Goal: Transaction & Acquisition: Purchase product/service

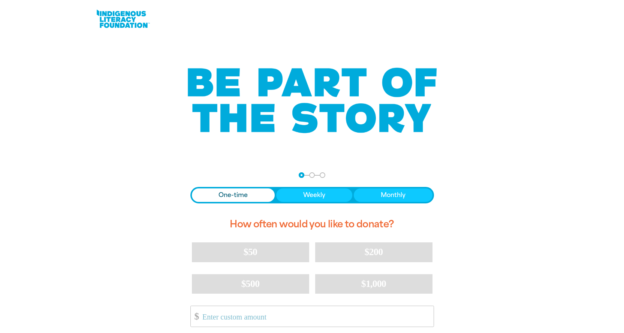
scroll to position [112, 0]
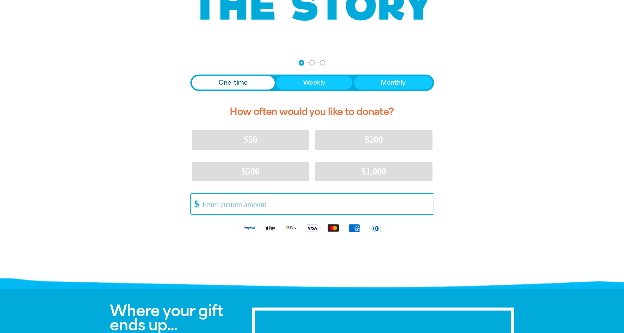
click at [289, 207] on input "Other Amount" at bounding box center [315, 204] width 236 height 21
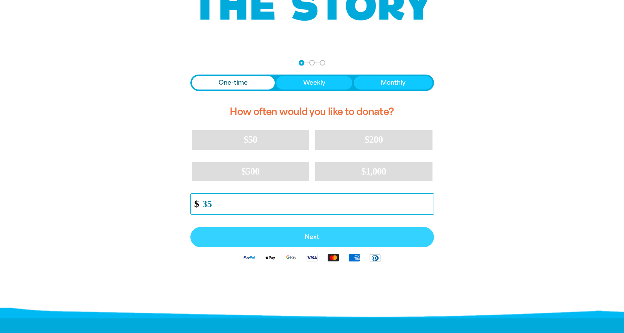
type input "35"
click at [315, 235] on span "Next" at bounding box center [311, 237] width 227 height 6
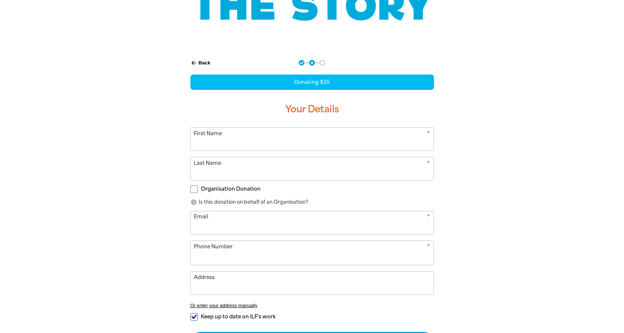
select select "AU"
click at [318, 132] on input "First Name" at bounding box center [312, 139] width 243 height 23
type input "[PERSON_NAME]"
click at [332, 228] on input "Email" at bounding box center [312, 222] width 243 height 23
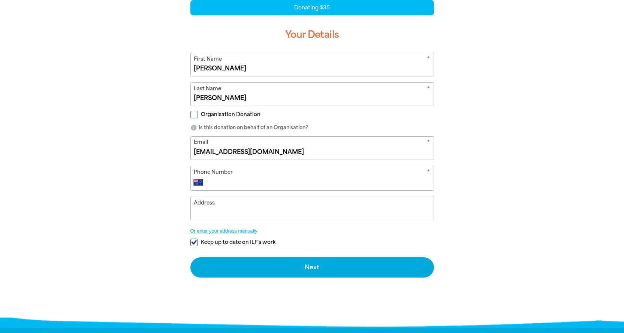
scroll to position [187, 0]
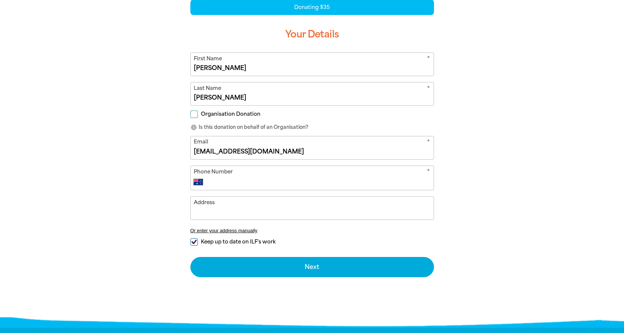
type input "[EMAIL_ADDRESS][DOMAIN_NAME]"
click at [290, 180] on input "Phone Number" at bounding box center [319, 182] width 221 height 9
click at [251, 183] on input "(02) 999" at bounding box center [319, 182] width 221 height 9
type input "[PHONE_NUMBER]"
click at [195, 241] on input "Keep up to date on ILF's work" at bounding box center [193, 241] width 7 height 7
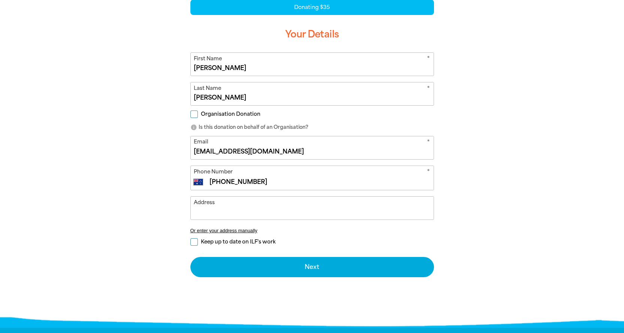
checkbox input "false"
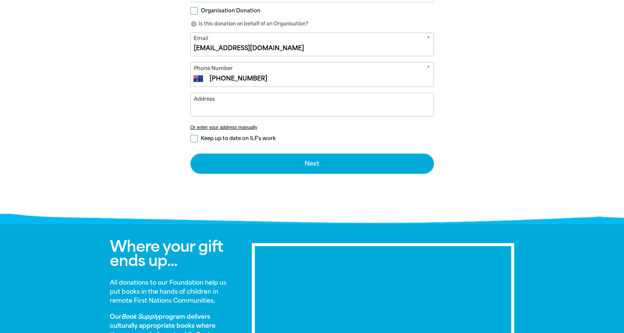
scroll to position [300, 0]
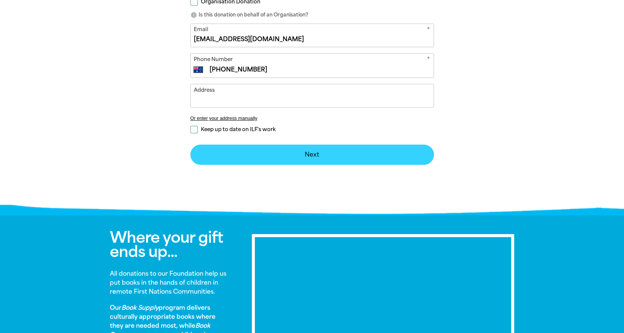
click at [313, 159] on button "Next chevron_right" at bounding box center [311, 155] width 243 height 20
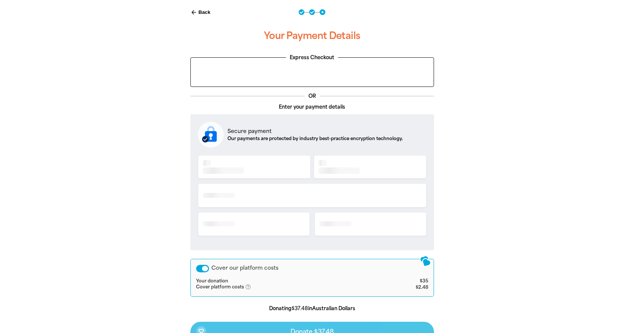
scroll to position [152, 0]
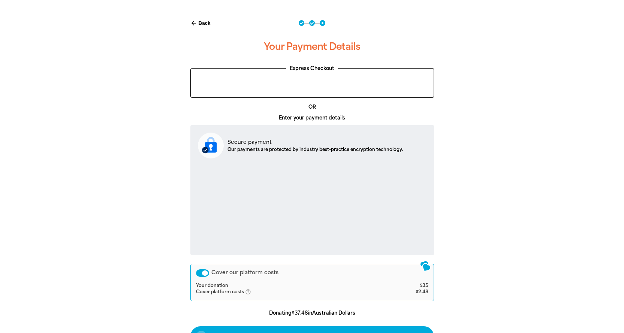
click at [527, 211] on div "arrow_back Back Step 1 Step 2 Step 3 Your Payment Details Express Checkout OR E…" at bounding box center [311, 202] width 449 height 382
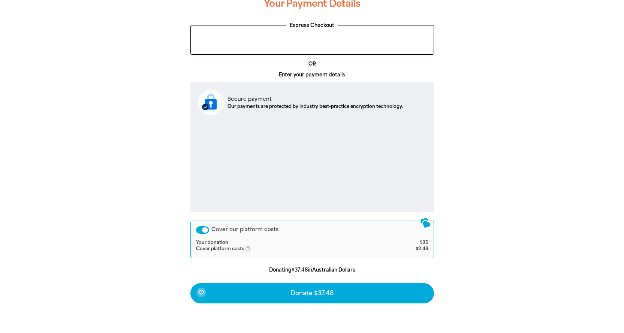
scroll to position [227, 0]
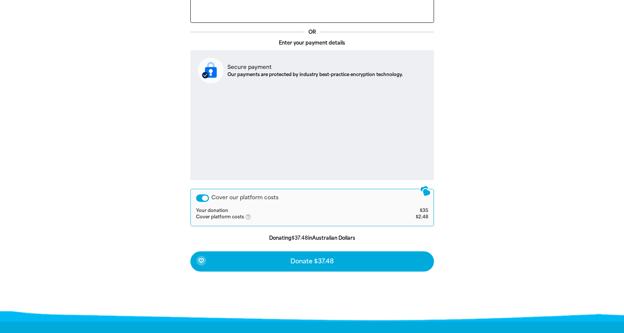
click at [201, 198] on div "Cover our platform costs" at bounding box center [202, 197] width 13 height 7
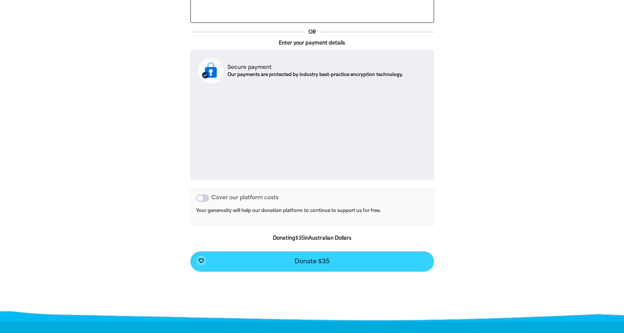
click at [313, 266] on button "favorite_border Donate $35" at bounding box center [311, 261] width 243 height 20
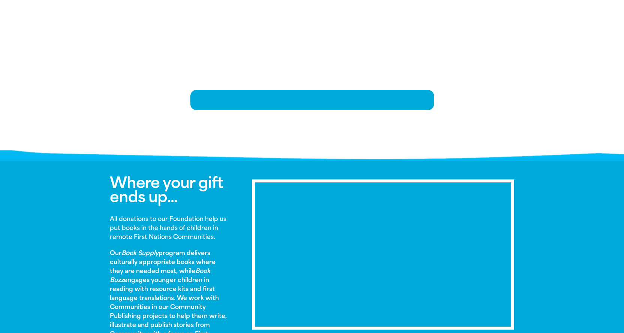
scroll to position [153, 0]
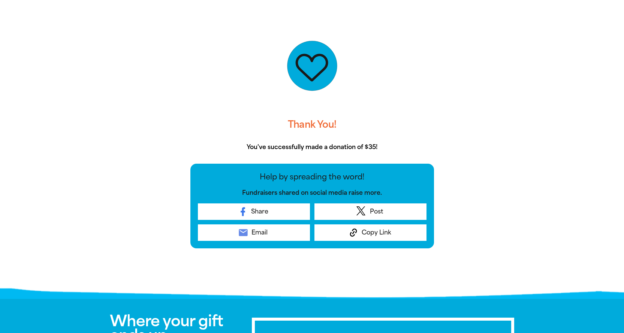
click at [379, 128] on h3 "Thank You!" at bounding box center [311, 125] width 243 height 24
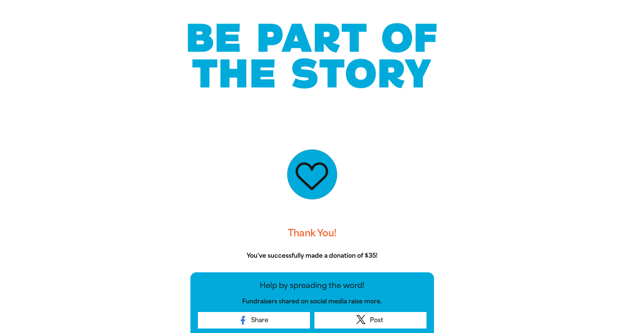
scroll to position [0, 0]
